Goal: Information Seeking & Learning: Learn about a topic

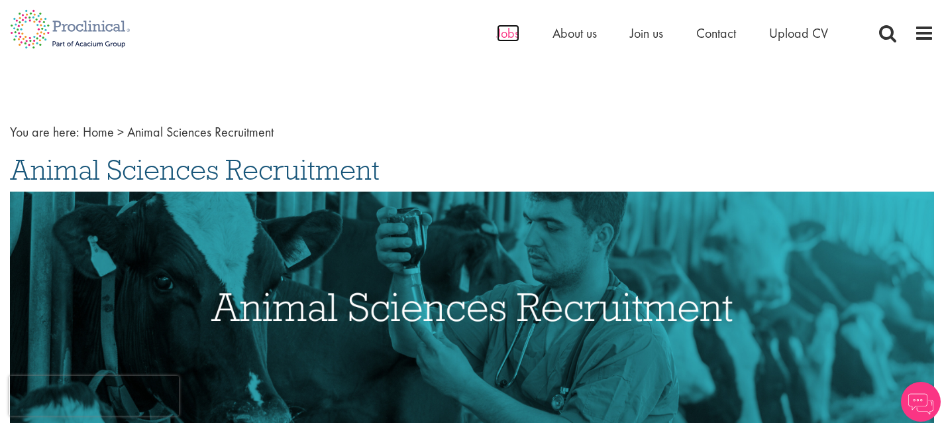
click at [507, 35] on span "Jobs" at bounding box center [508, 33] width 23 height 17
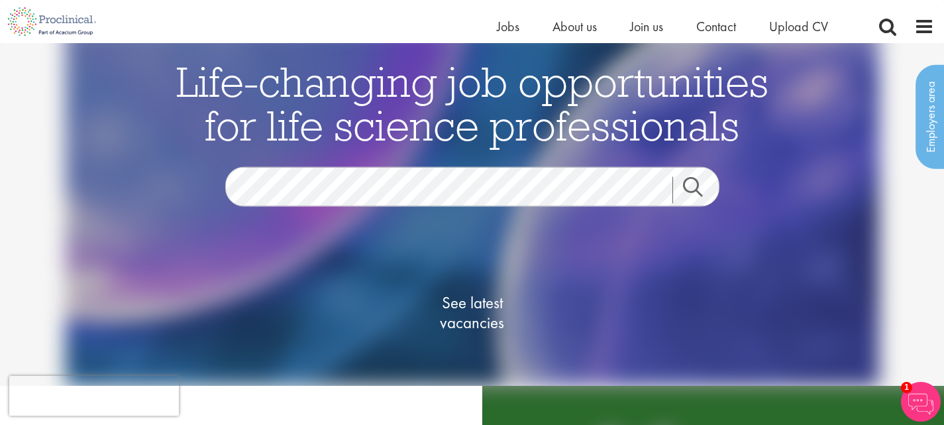
scroll to position [14, 0]
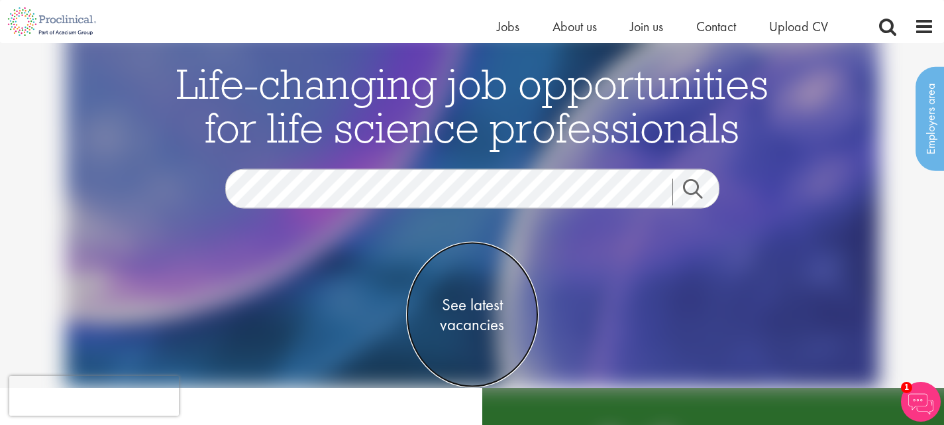
click at [460, 312] on span "See latest vacancies" at bounding box center [472, 314] width 133 height 40
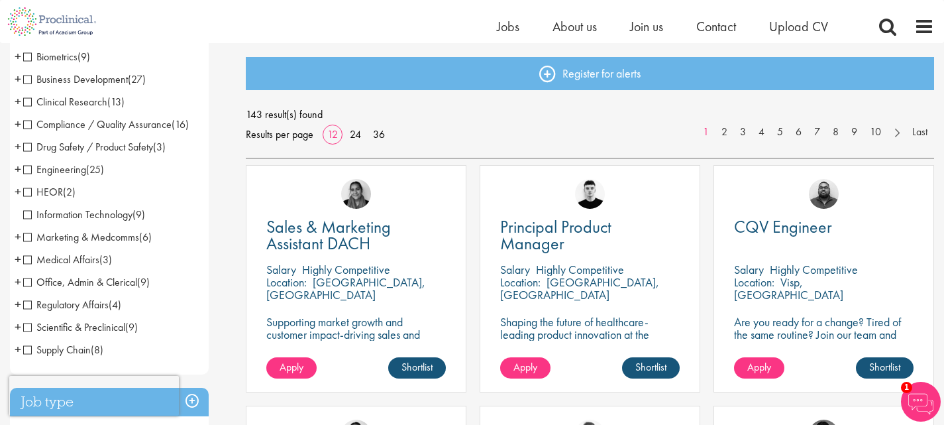
scroll to position [112, 0]
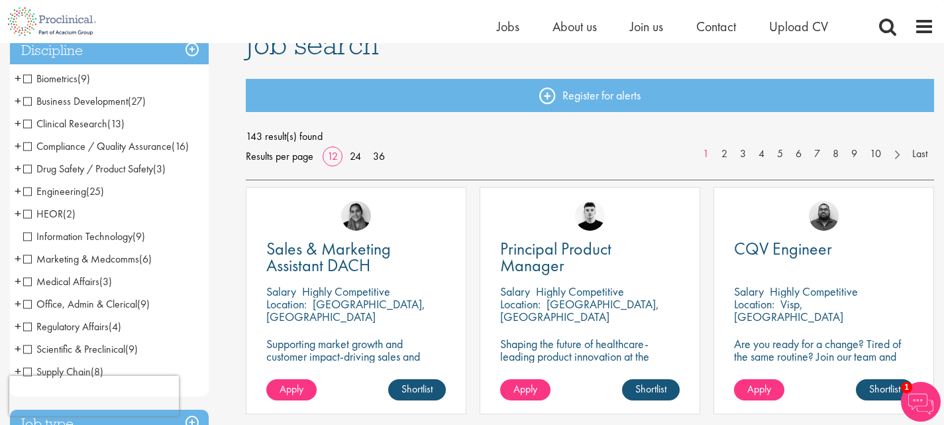
click at [29, 103] on span "Business Development" at bounding box center [75, 101] width 105 height 14
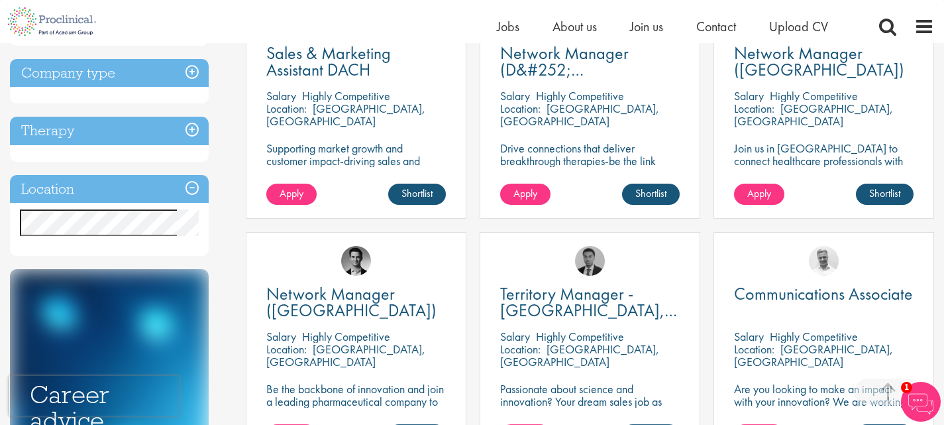
scroll to position [309, 0]
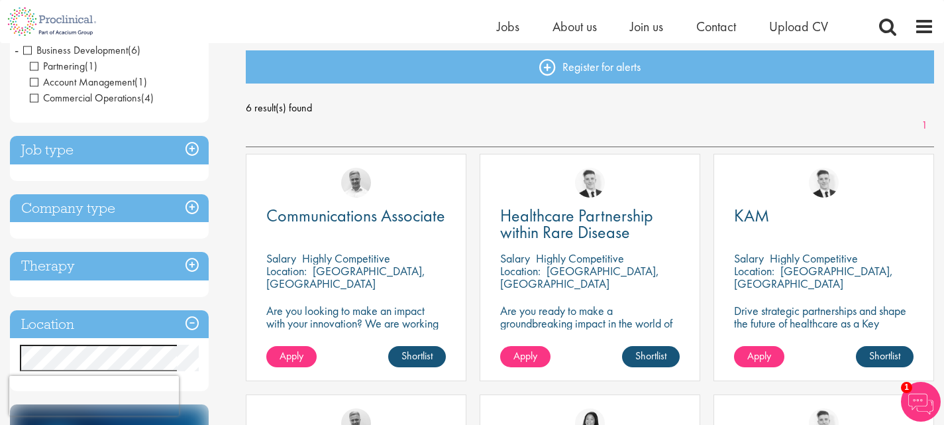
scroll to position [126, 0]
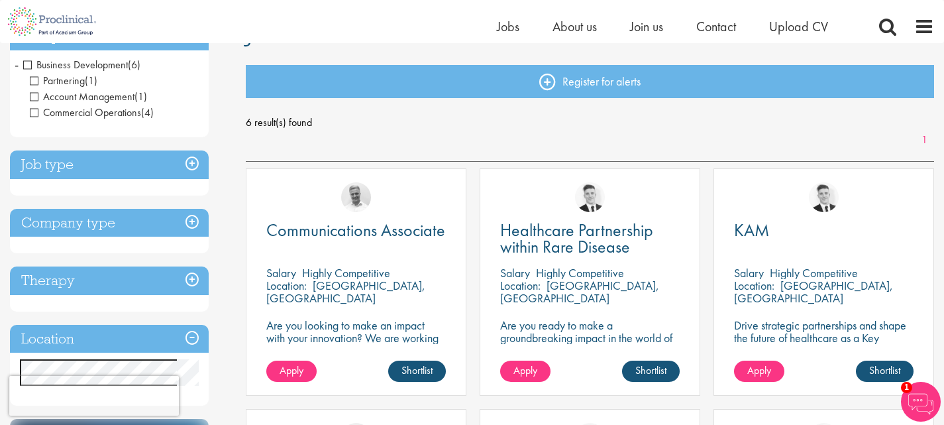
click at [193, 282] on h3 "Therapy" at bounding box center [109, 280] width 199 height 28
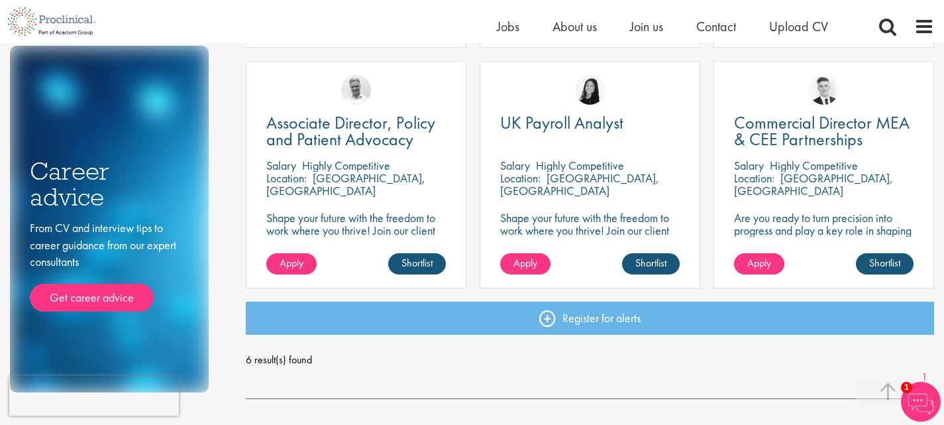
scroll to position [475, 0]
